Goal: Information Seeking & Learning: Compare options

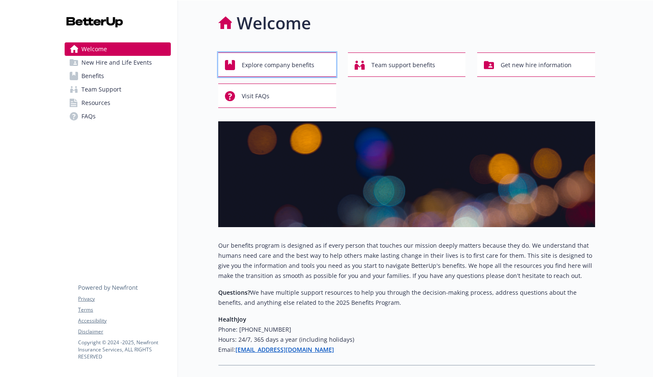
click at [299, 65] on span "Explore company benefits" at bounding box center [278, 65] width 73 height 16
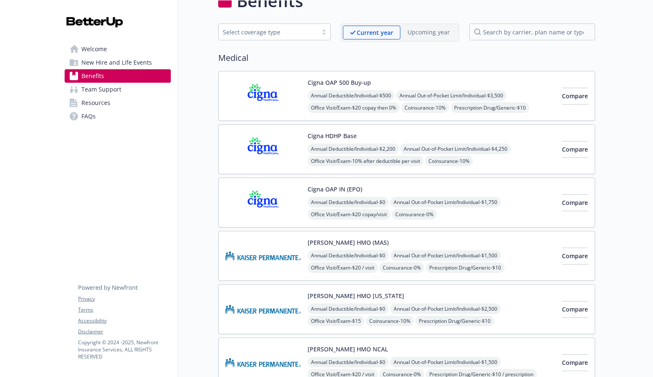
scroll to position [48, 0]
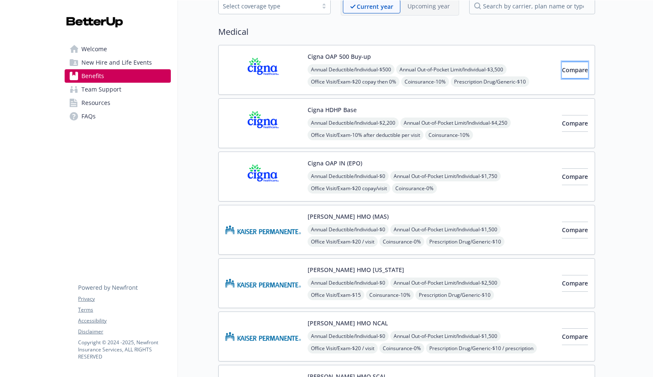
click at [562, 71] on span "Compare" at bounding box center [575, 70] width 26 height 8
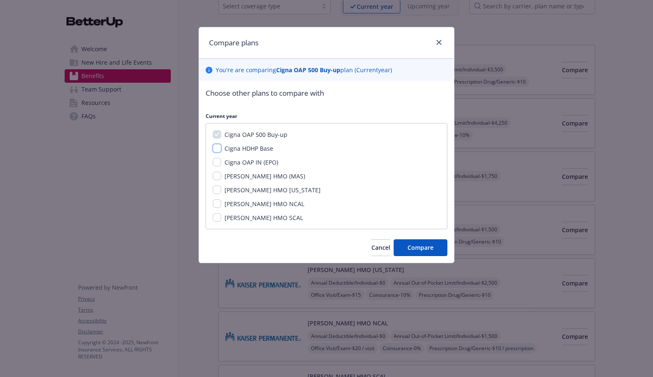
click at [218, 149] on input "Cigna HDHP Base" at bounding box center [217, 148] width 8 height 8
checkbox input "true"
click at [218, 162] on input "Cigna OAP IN (EPO)" at bounding box center [217, 162] width 8 height 8
checkbox input "true"
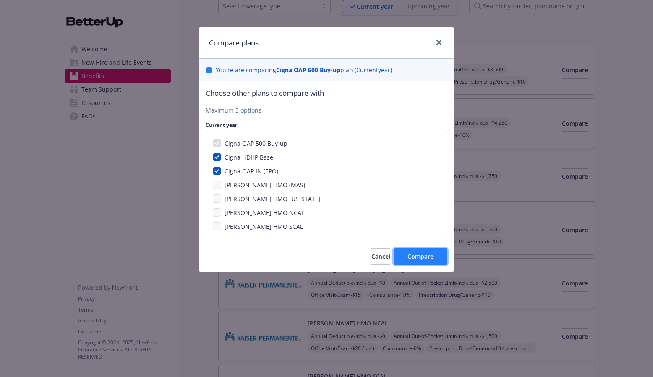
click at [421, 257] on span "Compare" at bounding box center [421, 256] width 26 height 8
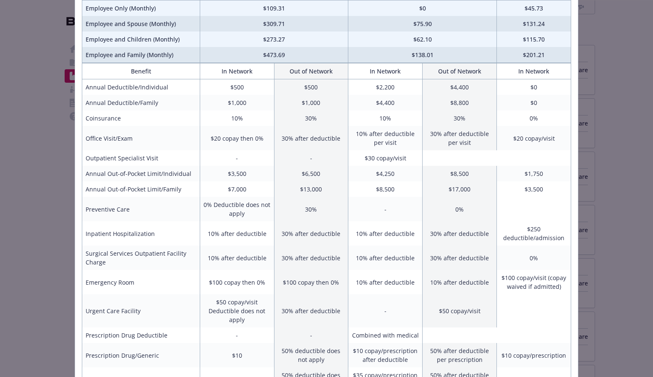
scroll to position [88, 0]
